Goal: Information Seeking & Learning: Compare options

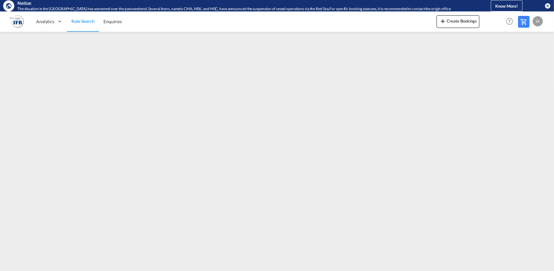
click at [549, 6] on md-icon "icon-close-circle" at bounding box center [548, 6] width 6 height 6
